Goal: Use online tool/utility: Utilize a website feature to perform a specific function

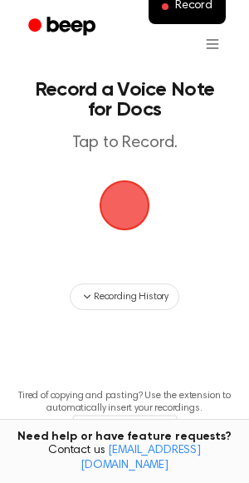
scroll to position [9, 0]
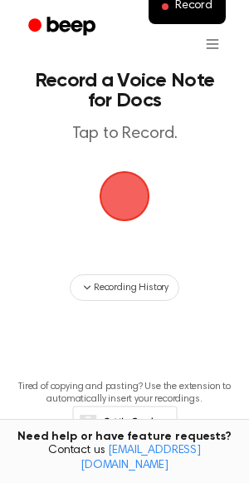
click at [135, 198] on span "button" at bounding box center [125, 196] width 60 height 60
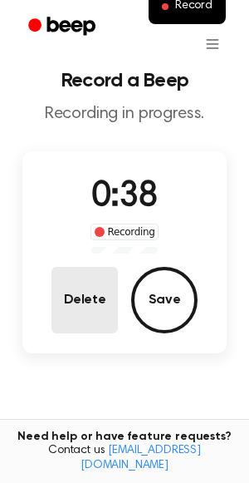
click at [83, 290] on button "Delete" at bounding box center [85, 300] width 66 height 66
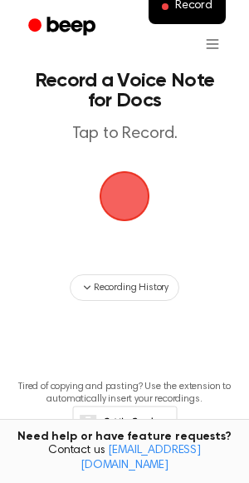
click at [122, 200] on span "button" at bounding box center [125, 196] width 60 height 60
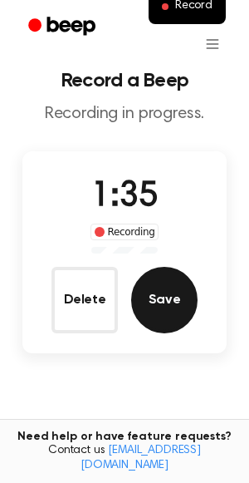
click at [186, 314] on button "Save" at bounding box center [164, 300] width 66 height 66
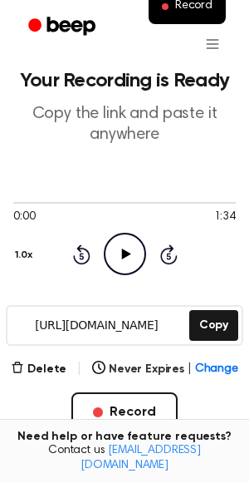
click at [111, 325] on input "https://beep.audio/sDRyJTd" at bounding box center [96, 325] width 179 height 37
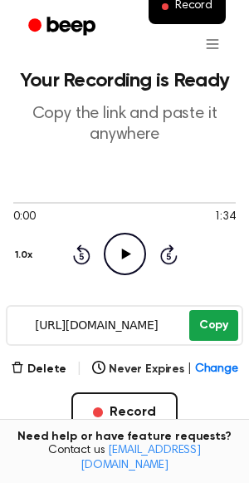
click at [214, 333] on button "Copy" at bounding box center [213, 325] width 49 height 31
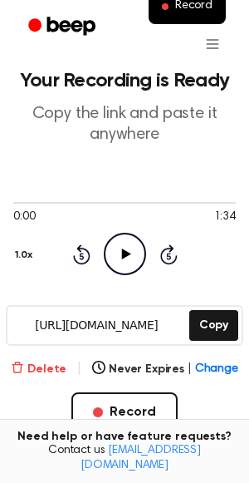
click at [24, 367] on icon "button" at bounding box center [17, 367] width 13 height 13
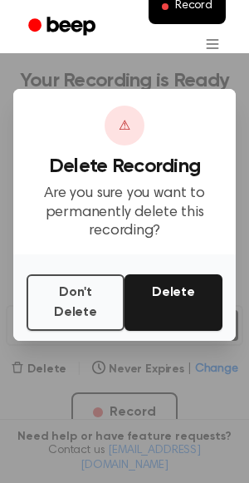
click at [166, 310] on button "Delete" at bounding box center [174, 302] width 98 height 56
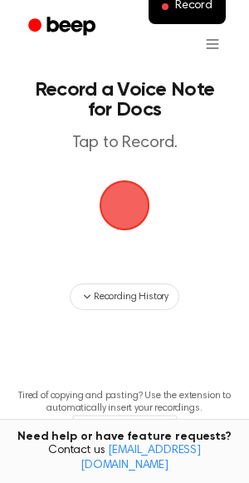
scroll to position [9, 0]
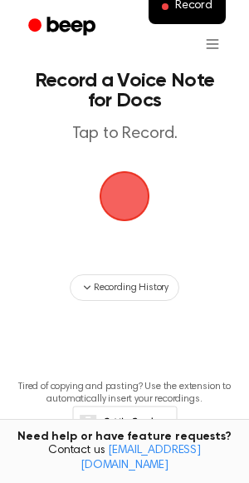
click at [119, 203] on span "button" at bounding box center [124, 196] width 66 height 66
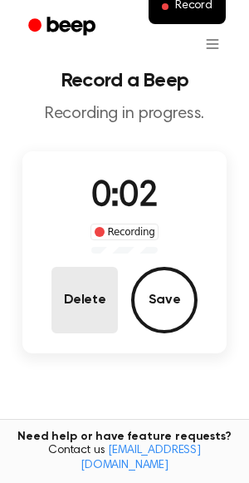
click at [98, 307] on button "Delete" at bounding box center [85, 300] width 66 height 66
